Goal: Task Accomplishment & Management: Use online tool/utility

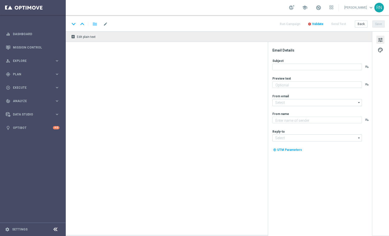
type textarea "Ganhou? O prêmio é seu. Perdeu? Recebe de volta!"
type textarea "Explore o mundo [PERSON_NAME] na Lottolan"
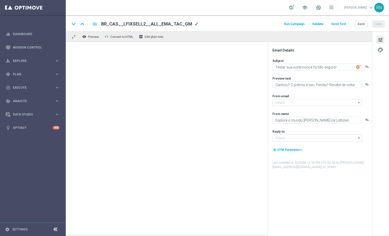
type input "[EMAIL_ADDRESS][DOMAIN_NAME]"
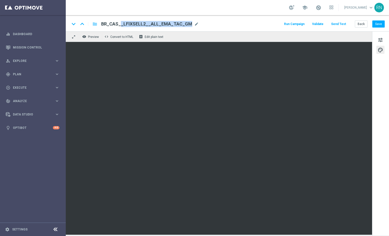
copy div "BR_CAS__LFIXSELL2__ALL_EMA_TAC_GM mode_edit"
drag, startPoint x: 100, startPoint y: 23, endPoint x: 188, endPoint y: 23, distance: 88.7
click at [188, 23] on div "BR_CAS__LFIXSELL2__ALL_EMA_TAC_GM BR_CAS__LFIXSELL2__ALL_EMA_TAC_GM mode_edit" at bounding box center [148, 24] width 102 height 7
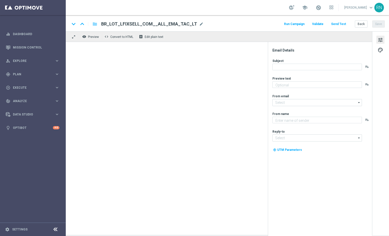
type textarea "Vai deixar R$220 milhões passarem?"
type textarea "Lottoland.com.br"
type input "mail@crm.lottoland.com.br"
type input "contato@lottoland.com.br"
